Goal: Information Seeking & Learning: Understand process/instructions

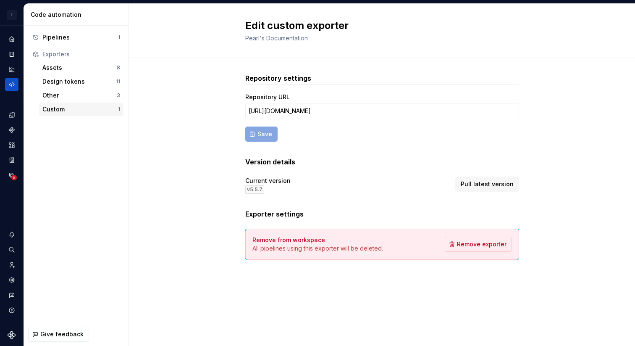
click at [60, 110] on div "Custom" at bounding box center [80, 109] width 76 height 8
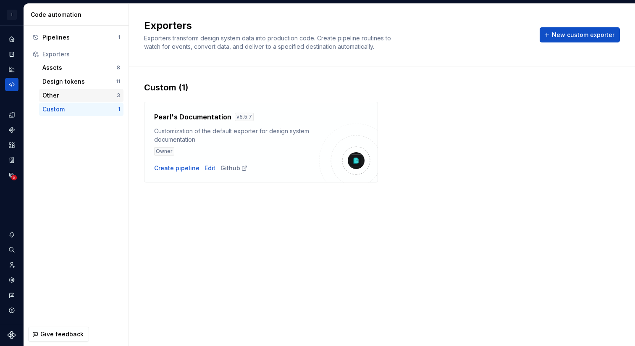
click at [96, 94] on div "Other" at bounding box center [79, 95] width 74 height 8
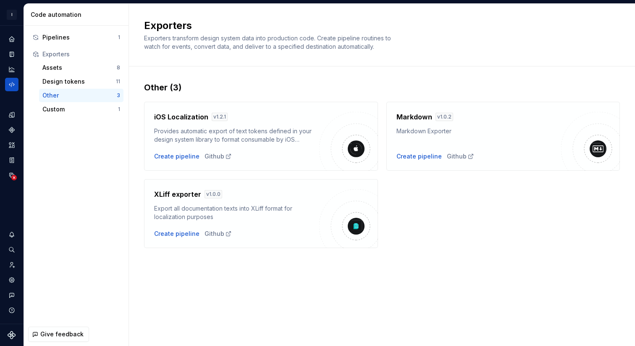
click at [496, 149] on div "Markdown v 1.0.2 Markdown Exporter Create pipeline Github" at bounding box center [478, 136] width 165 height 49
click at [514, 139] on div "Markdown v 1.0.2 Markdown Exporter Create pipeline Github" at bounding box center [478, 136] width 165 height 49
click at [71, 39] on div "Pipelines" at bounding box center [80, 37] width 76 height 8
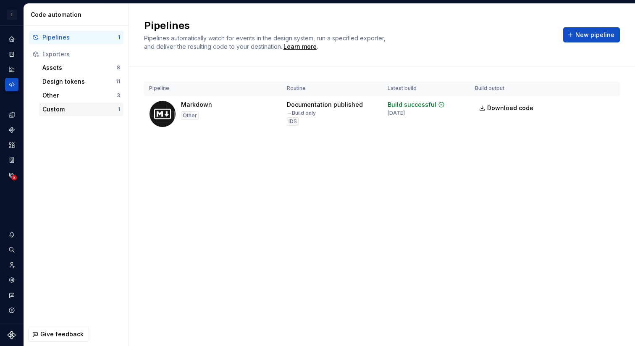
click at [76, 111] on div "Custom" at bounding box center [80, 109] width 76 height 8
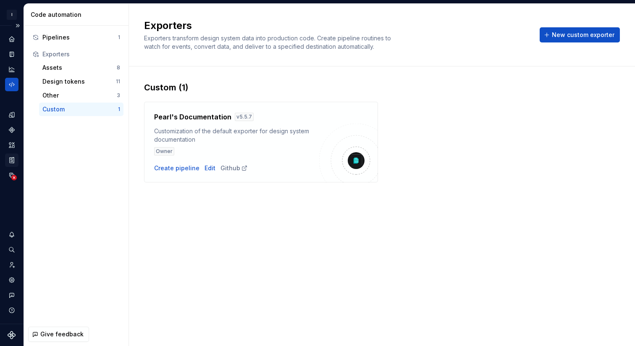
click at [15, 159] on icon "Storybook stories" at bounding box center [12, 160] width 8 height 8
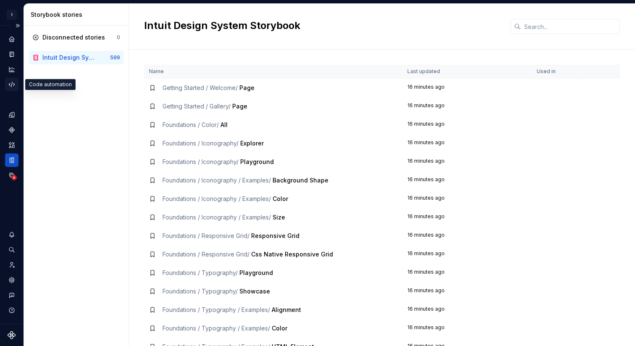
click at [11, 84] on icon "Code automation" at bounding box center [12, 85] width 8 height 8
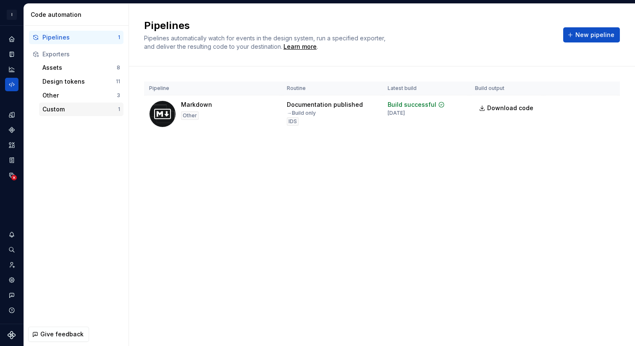
click at [93, 107] on div "Custom" at bounding box center [80, 109] width 76 height 8
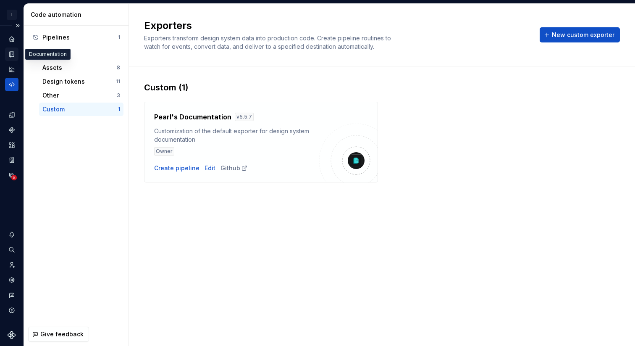
click at [12, 55] on icon "Documentation" at bounding box center [12, 54] width 3 height 5
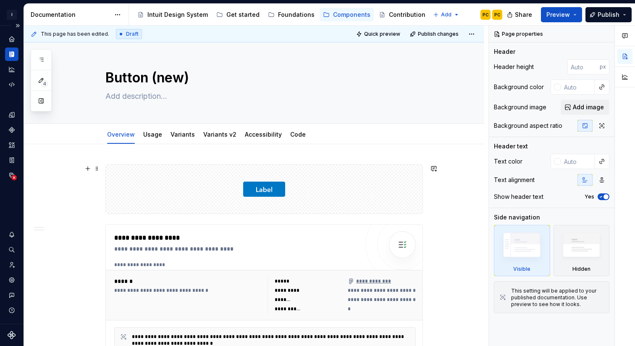
scroll to position [3, 0]
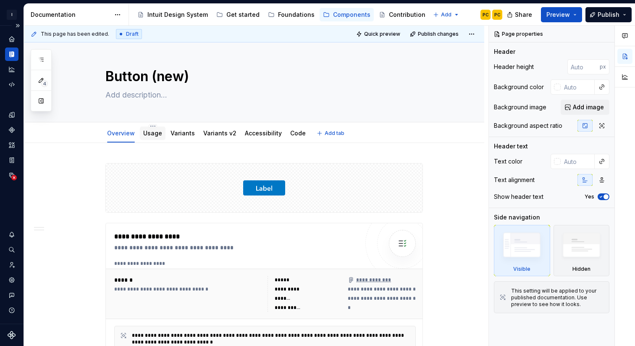
click at [157, 130] on link "Usage" at bounding box center [152, 132] width 19 height 7
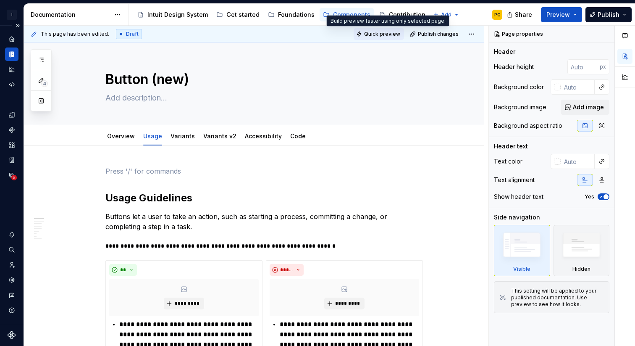
click at [381, 37] on button "Quick preview" at bounding box center [378, 34] width 50 height 12
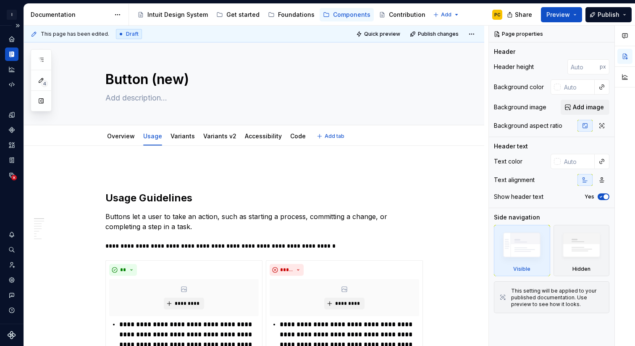
type textarea "*"
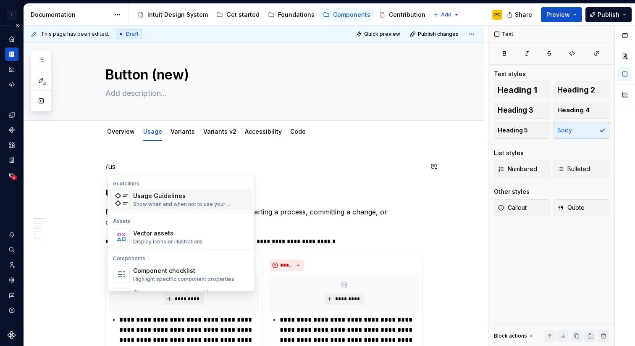
click at [166, 199] on div "Usage Guidelines" at bounding box center [191, 195] width 116 height 8
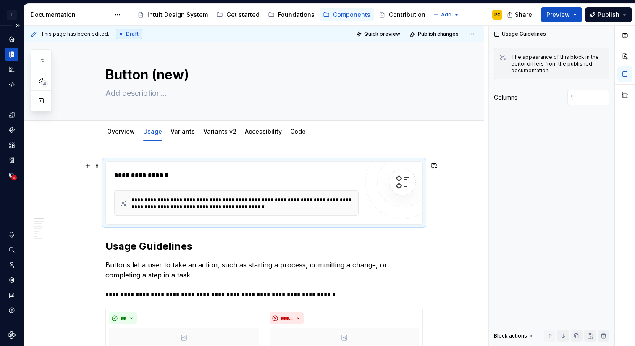
click at [249, 175] on div "**********" at bounding box center [236, 175] width 244 height 10
click at [275, 161] on div "**********" at bounding box center [263, 192] width 317 height 63
click at [305, 161] on div "**********" at bounding box center [263, 192] width 317 height 63
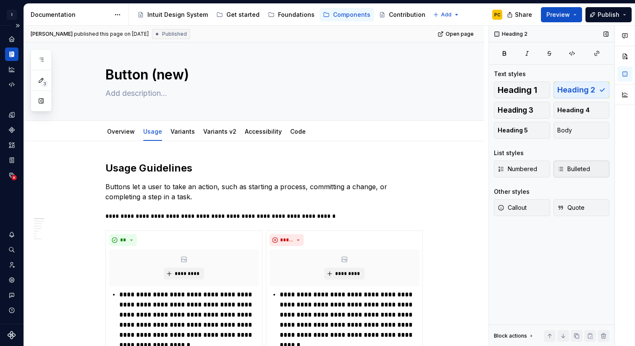
type textarea "*"
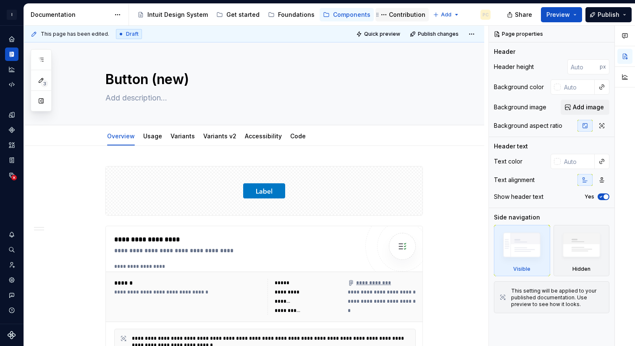
type textarea "*"
